Goal: Check status: Check status

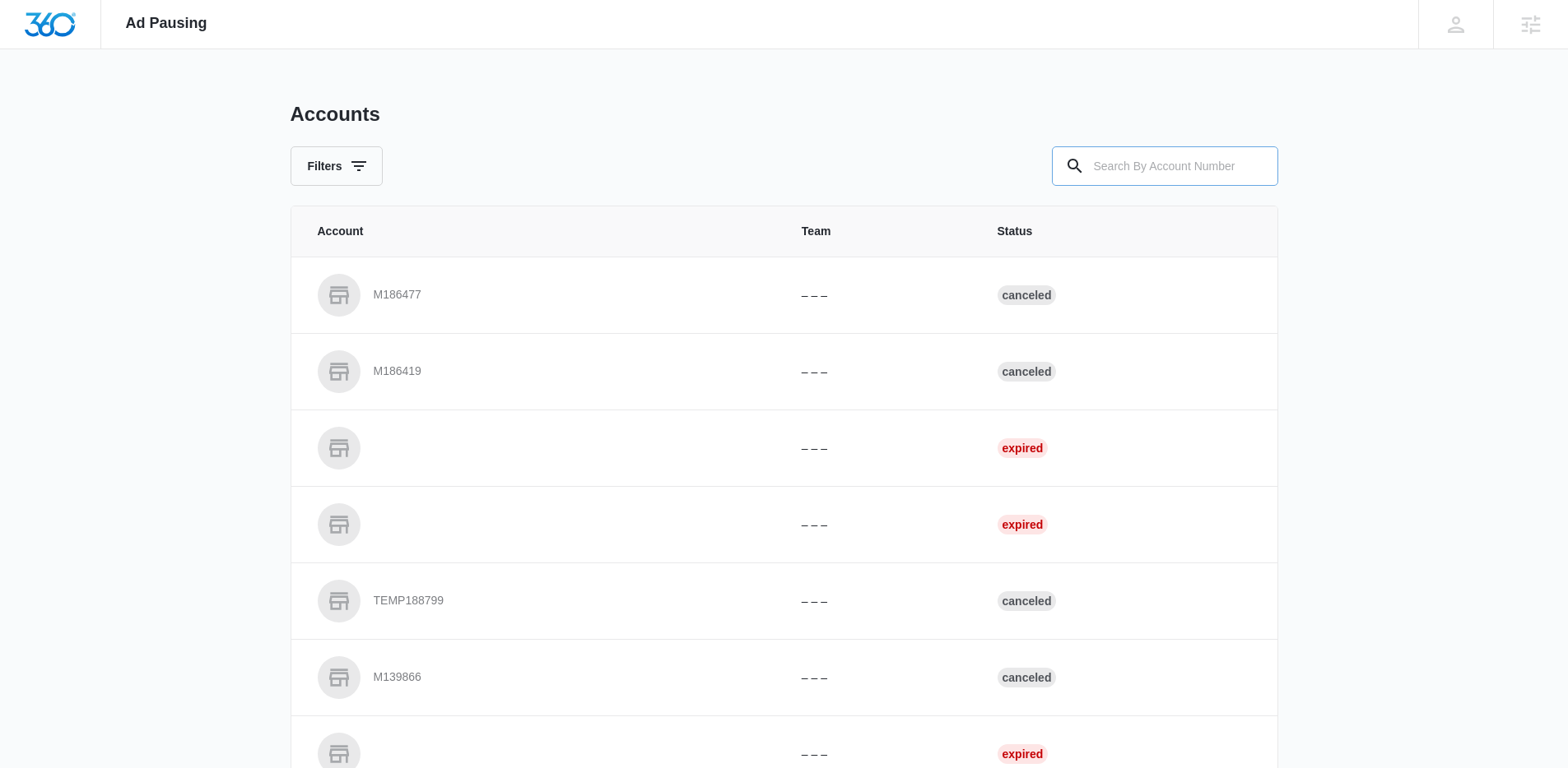
click at [1174, 178] on input "text" at bounding box center [1164, 166] width 226 height 39
paste input "M332032"
type input "M332032"
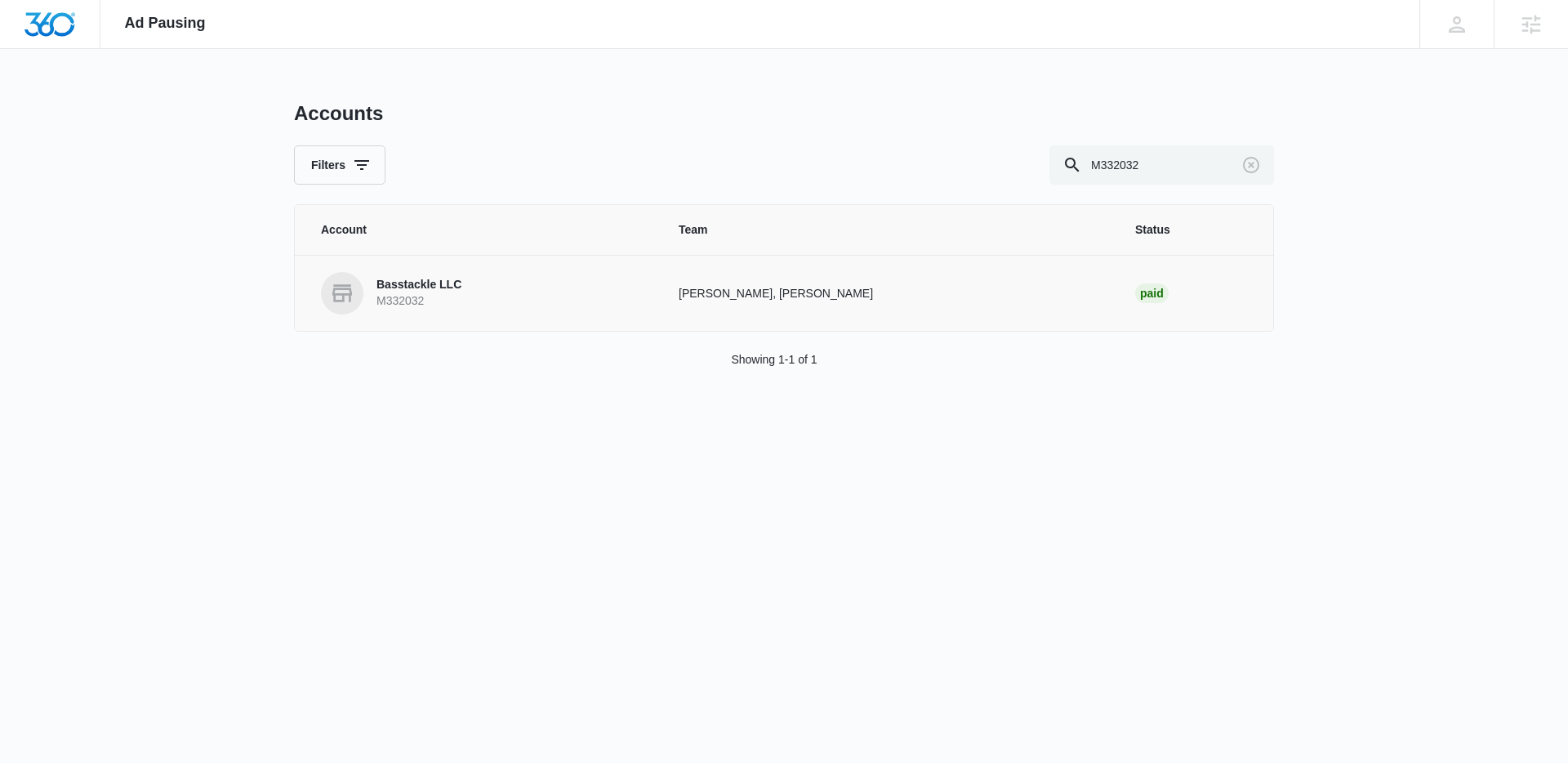
click at [458, 286] on p "Basstackle LLC" at bounding box center [419, 284] width 85 height 17
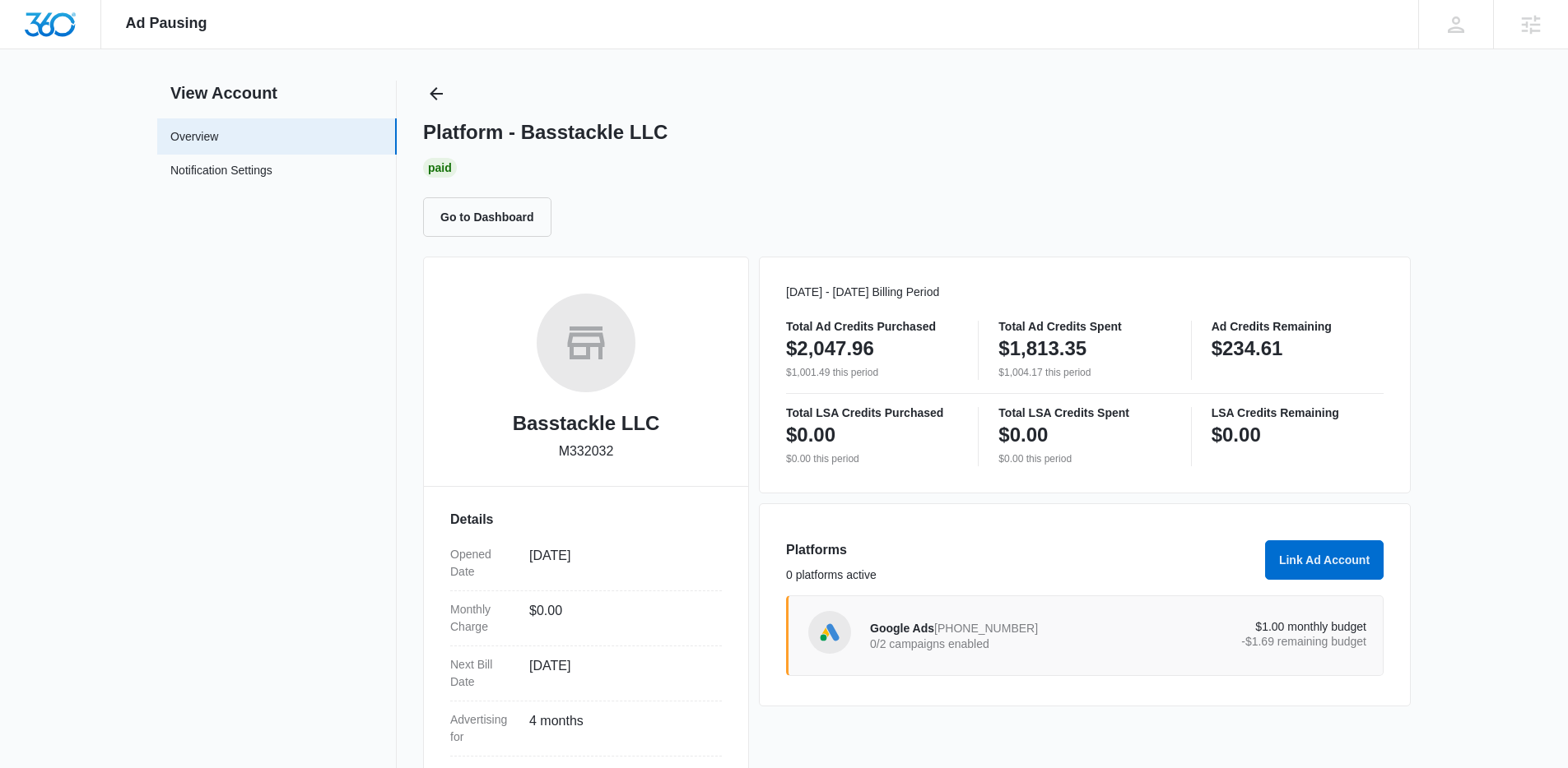
scroll to position [27, 0]
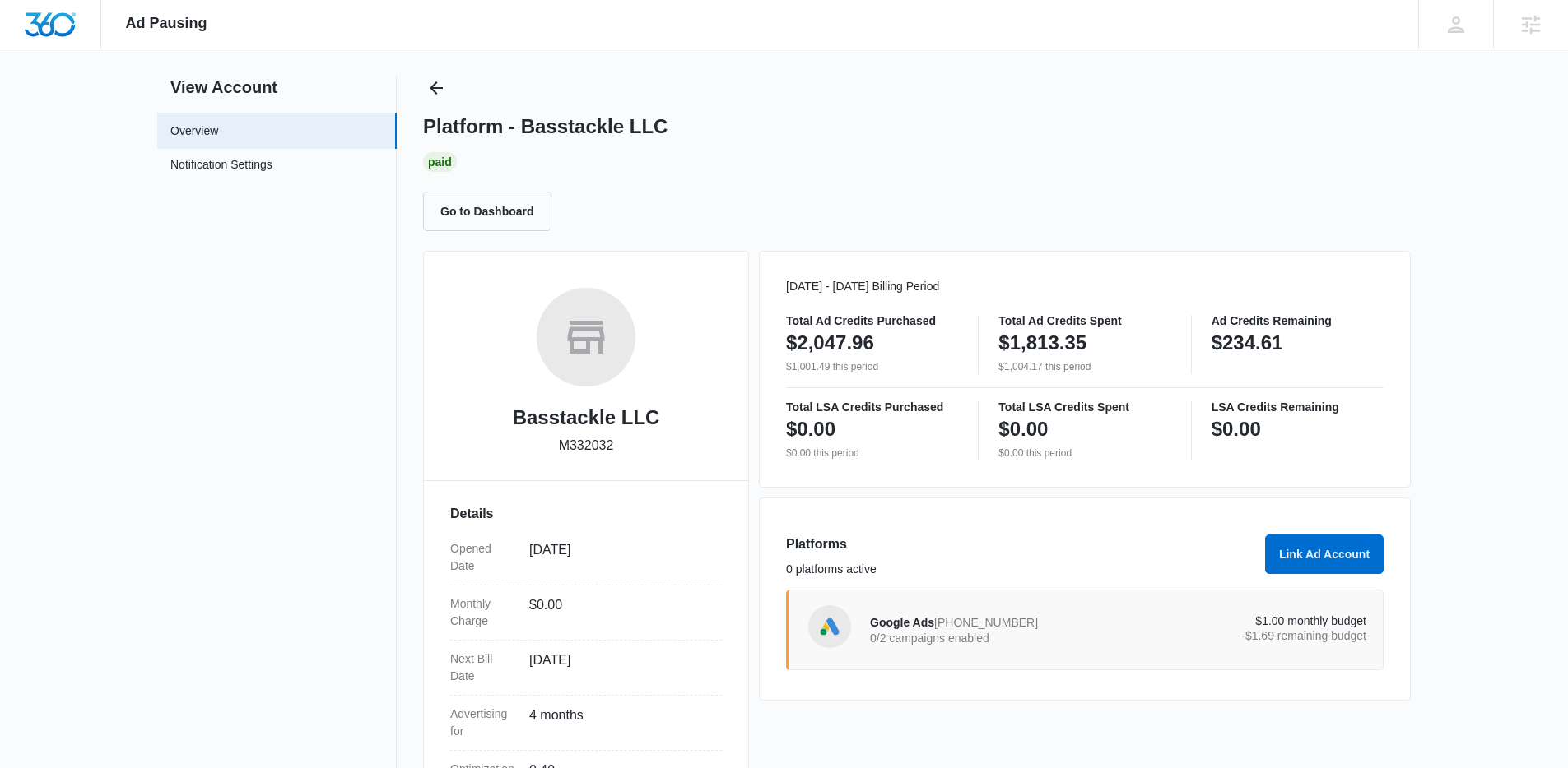
click at [975, 631] on div "Google Ads [PHONE_NUMBER] 0/2 campaigns enabled" at bounding box center [994, 629] width 248 height 34
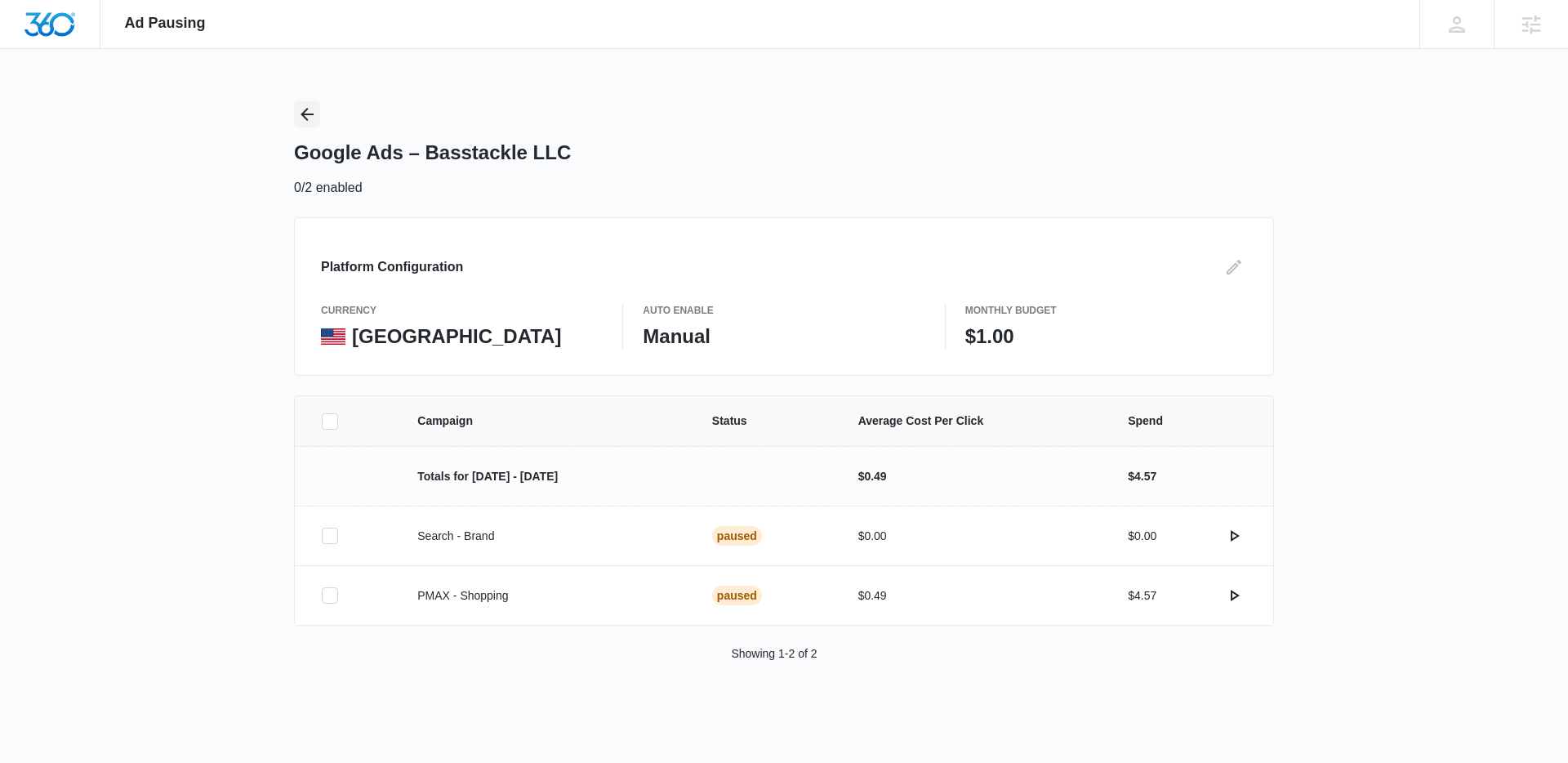
click at [304, 113] on icon "Back" at bounding box center [307, 114] width 13 height 13
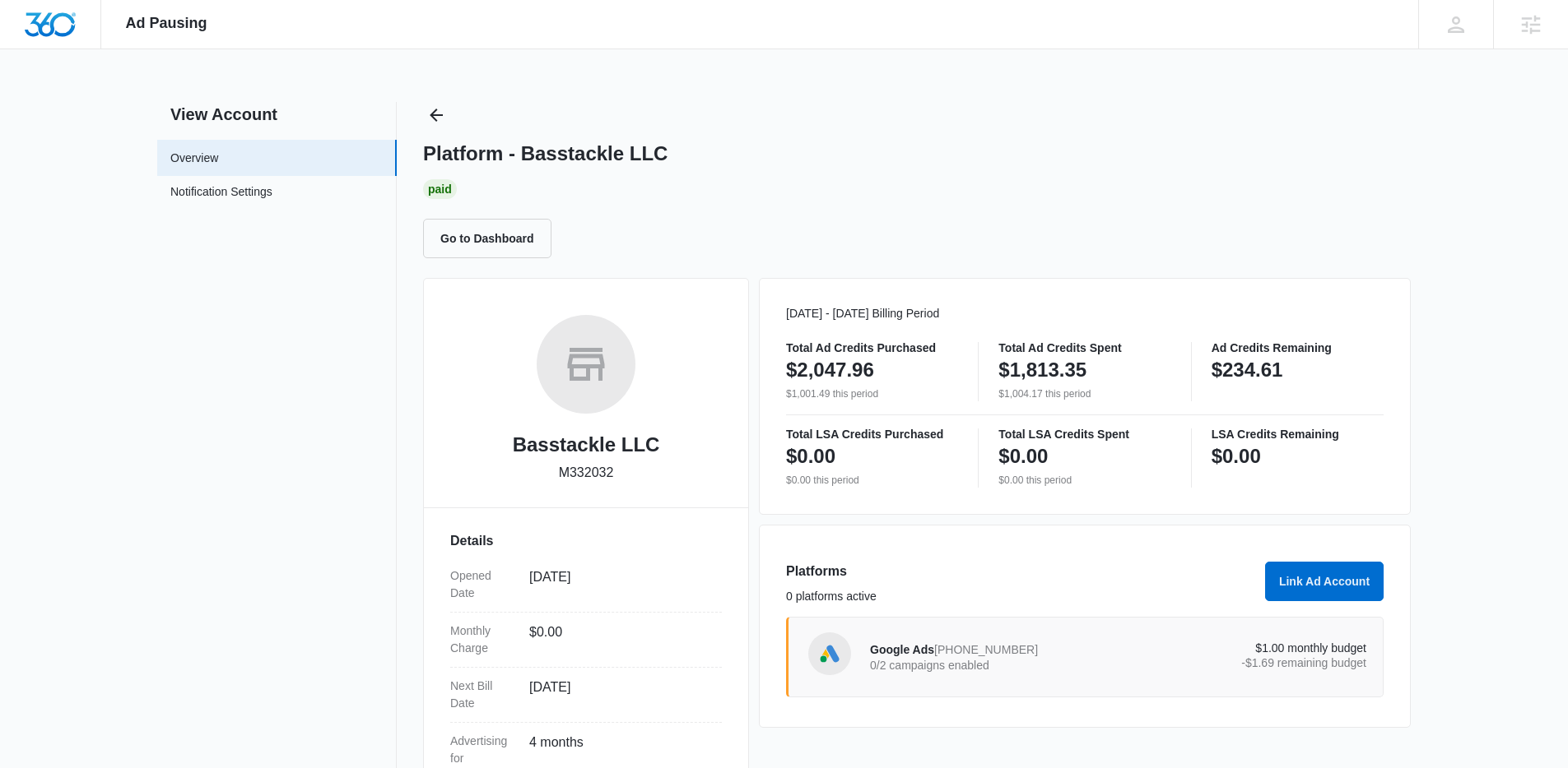
click at [1473, 656] on div "Ad Pausing Apps Reputation CRM Email Social Payments Content Ads Intelligence F…" at bounding box center [784, 384] width 1568 height 768
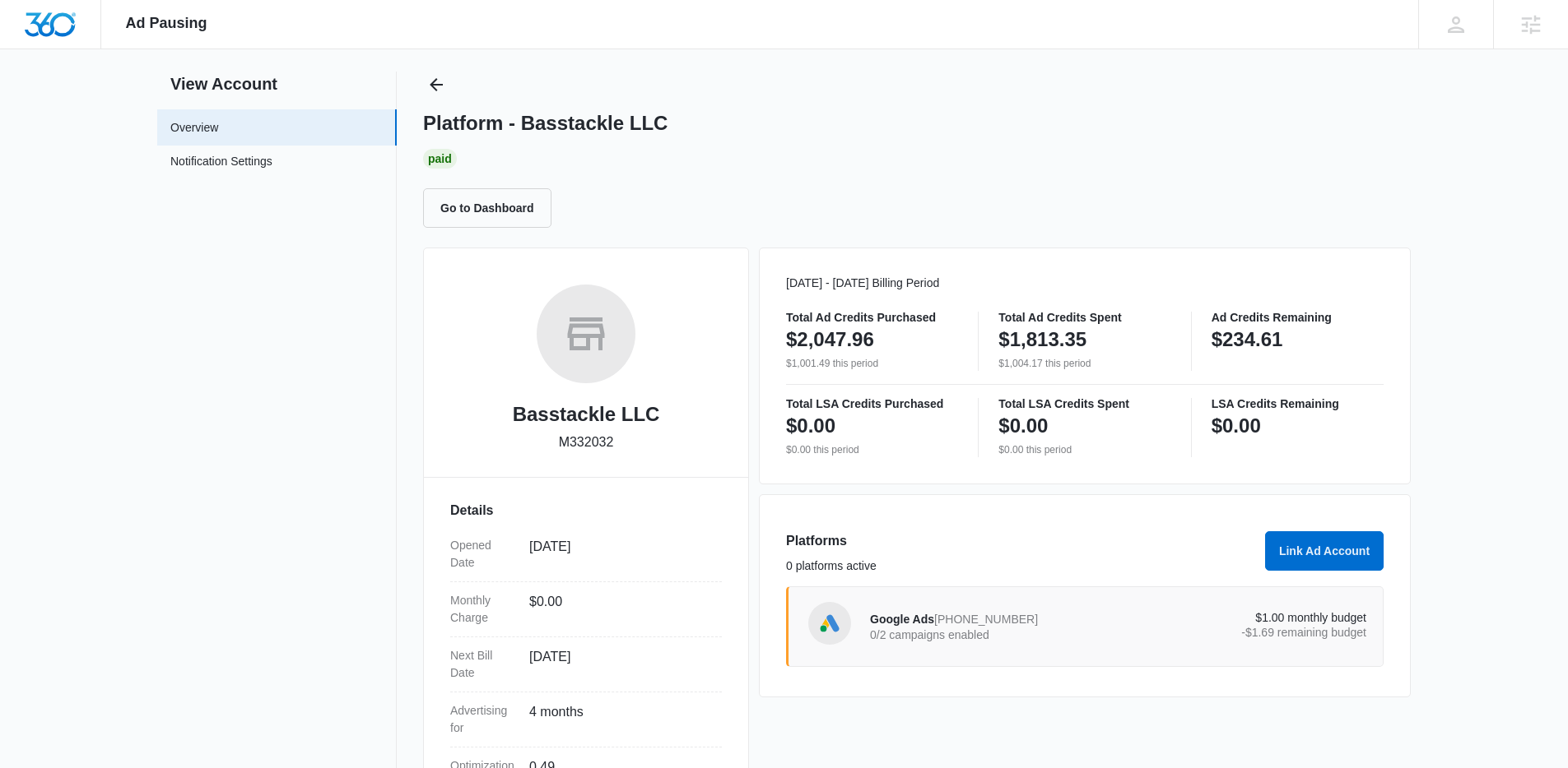
scroll to position [34, 0]
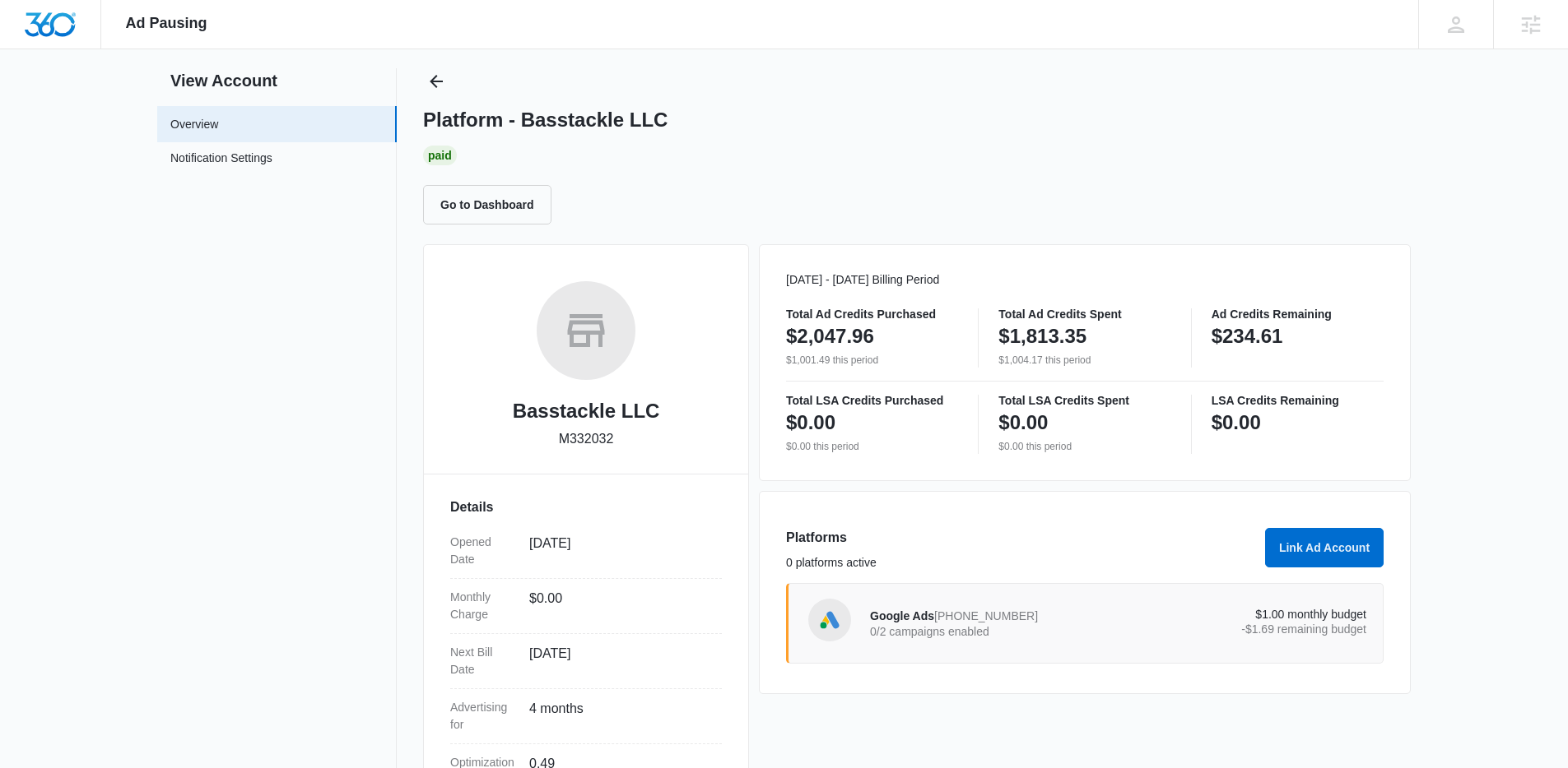
click at [923, 622] on span "Google Ads" at bounding box center [902, 616] width 65 height 13
